Goal: Find specific page/section

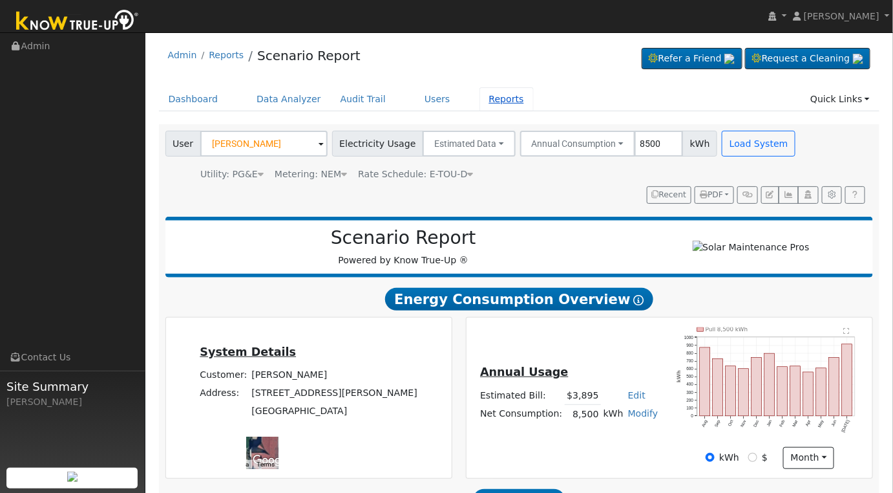
click at [480, 98] on link "Reports" at bounding box center [507, 99] width 54 height 24
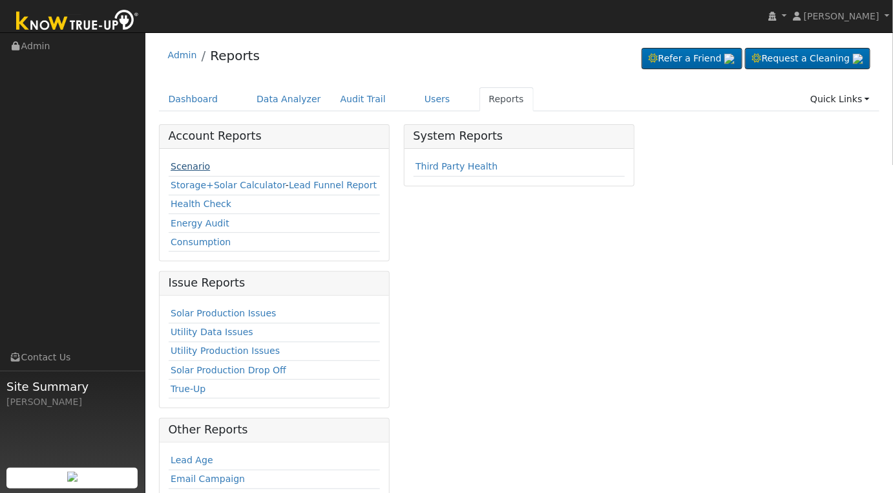
click at [193, 168] on link "Scenario" at bounding box center [190, 166] width 39 height 10
